Goal: Information Seeking & Learning: Learn about a topic

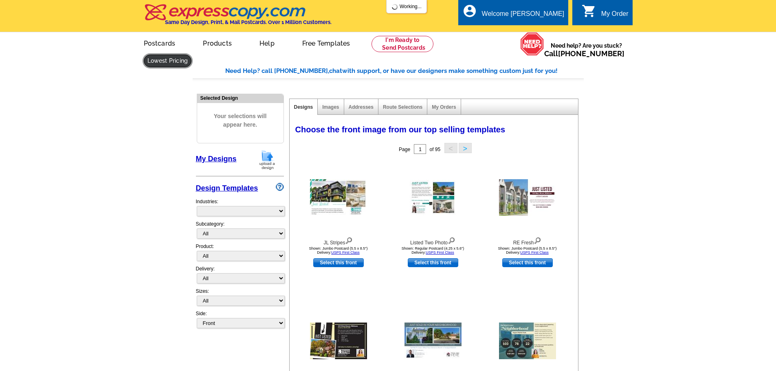
click at [192, 55] on link at bounding box center [168, 61] width 48 height 13
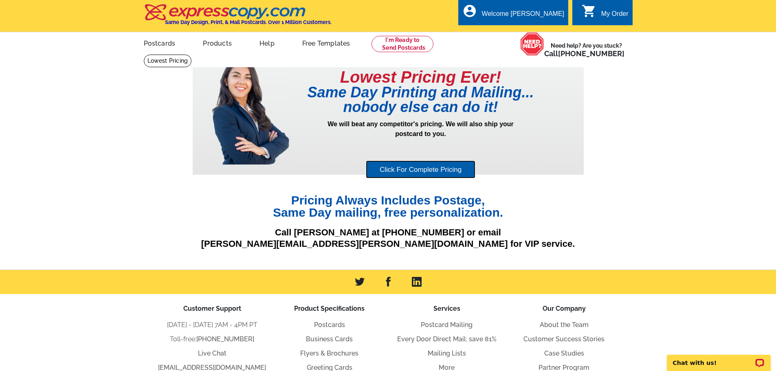
click at [423, 172] on link "Click For Complete Pricing" at bounding box center [421, 170] width 110 height 18
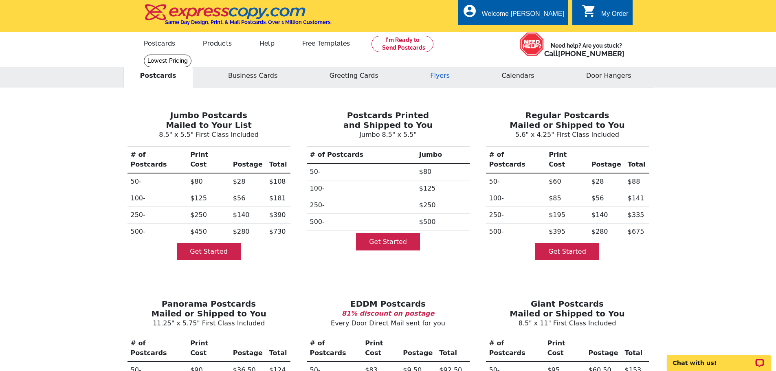
click at [445, 78] on button "Flyers" at bounding box center [440, 76] width 53 height 24
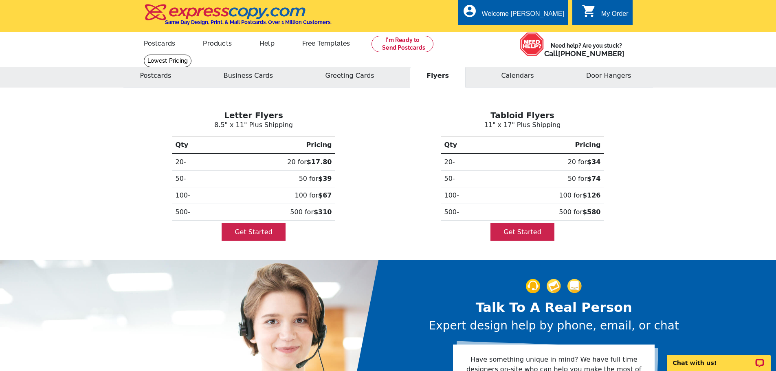
click at [201, 10] on img at bounding box center [225, 12] width 163 height 17
